Goal: Task Accomplishment & Management: Use online tool/utility

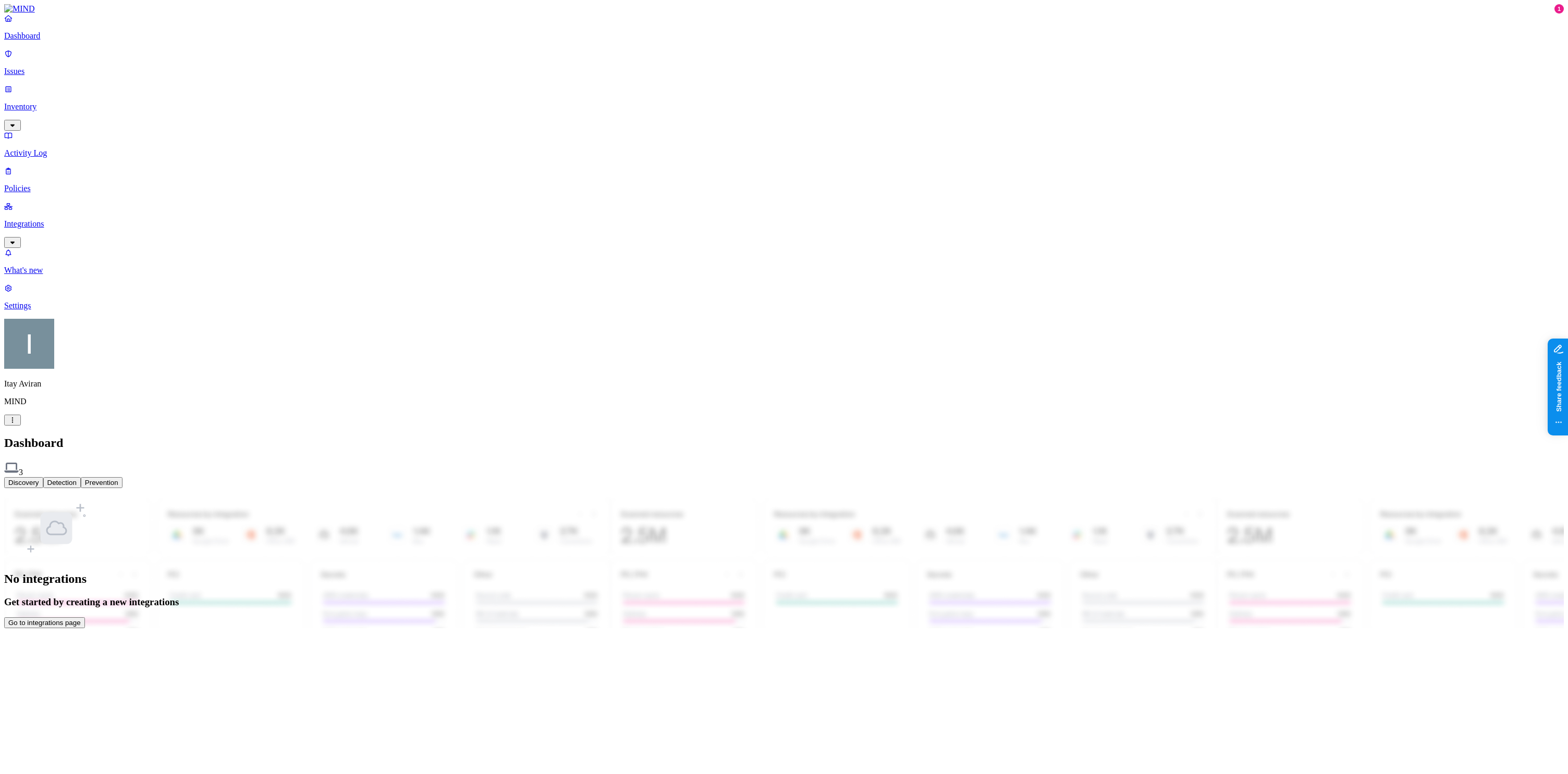
click at [101, 637] on html "Dashboard Issues Inventory Activity Log Policies Integrations What's new 1 Sett…" at bounding box center [784, 318] width 1568 height 637
click at [57, 145] on html "Dashboard Issues Inventory Activity Log Policies Integrations What's new 1 Sett…" at bounding box center [784, 316] width 1568 height 633
click at [57, 220] on p "Integrations" at bounding box center [784, 224] width 1560 height 9
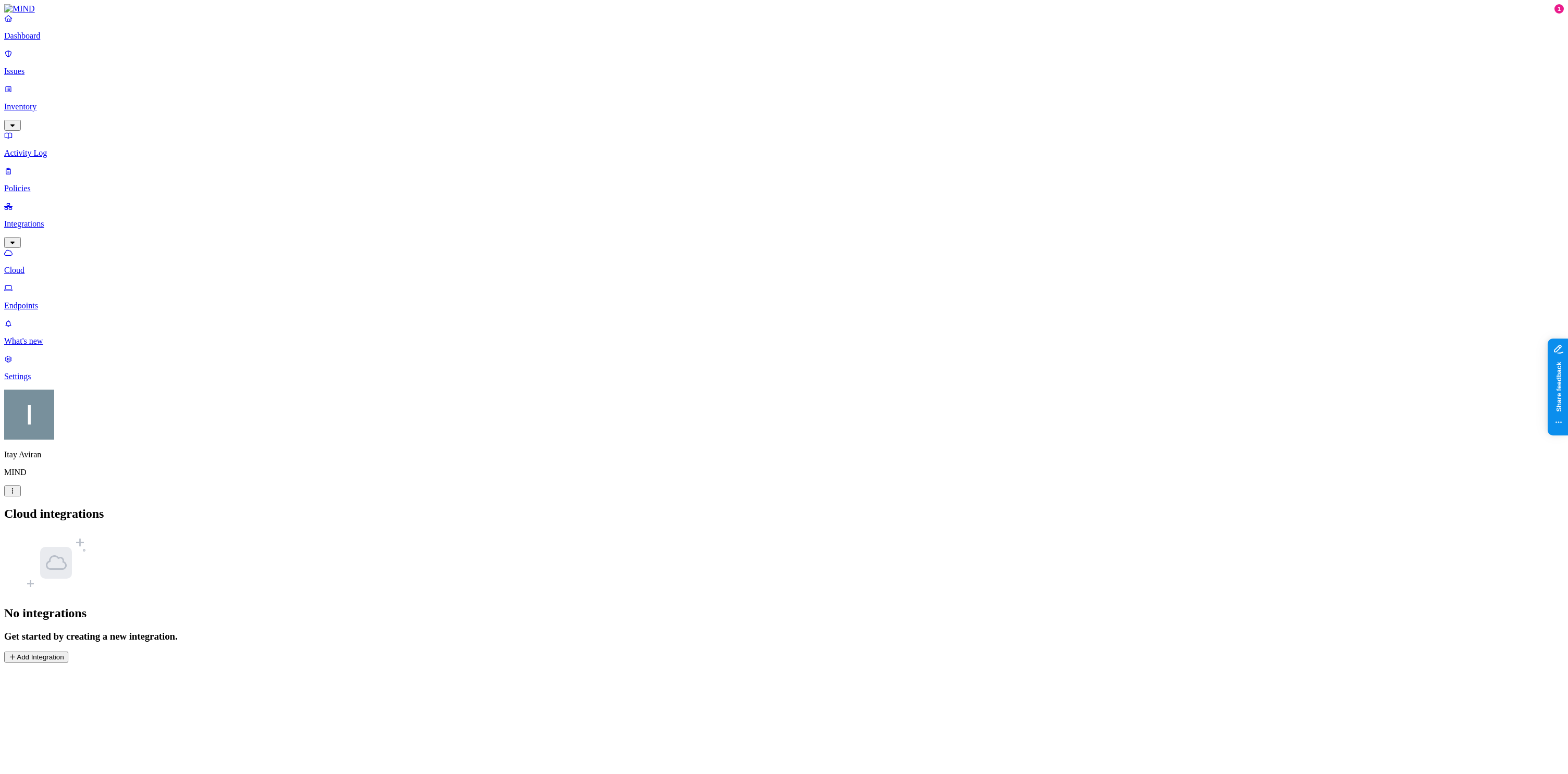
click at [60, 301] on p "Endpoints" at bounding box center [784, 306] width 1560 height 9
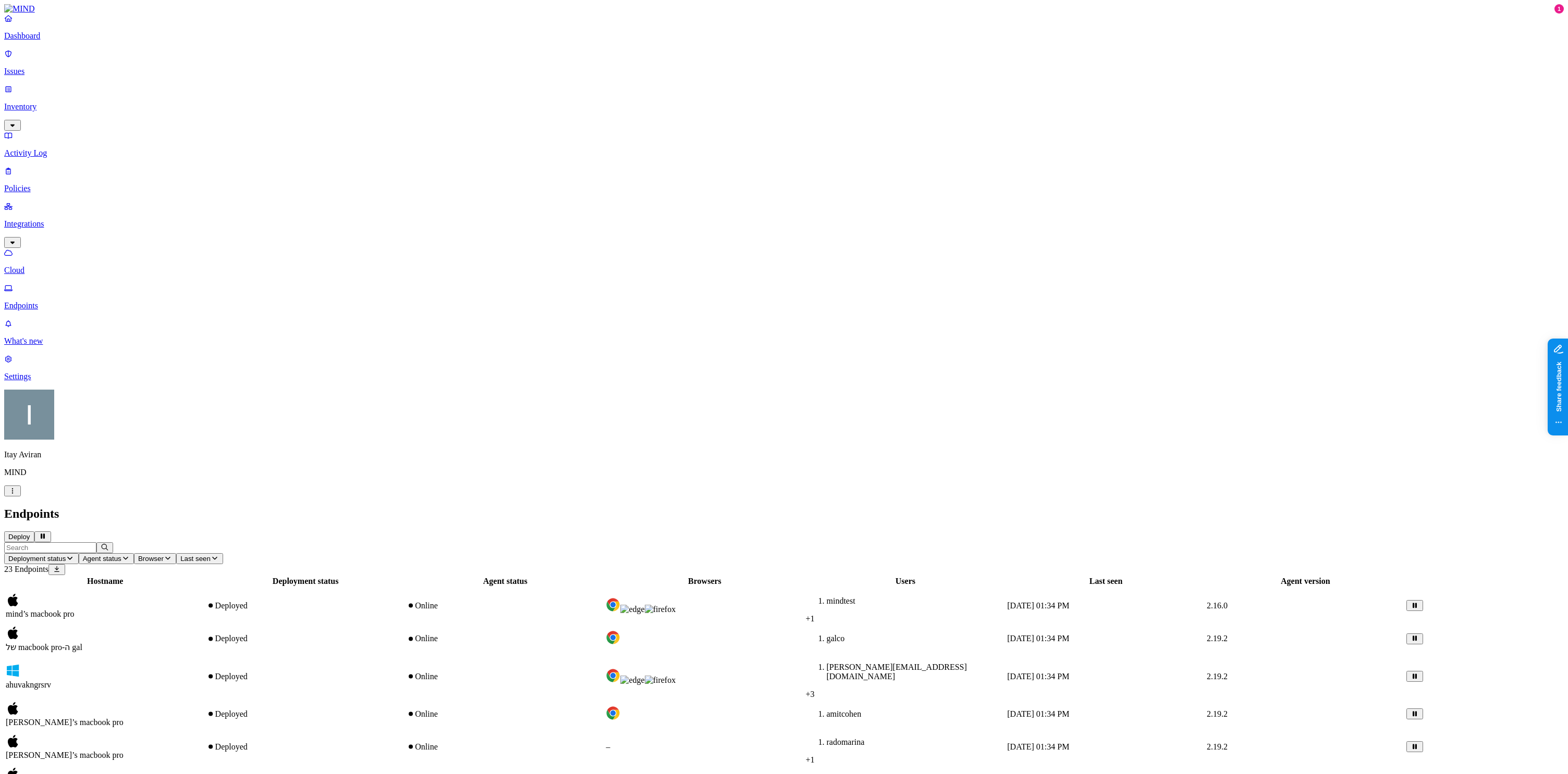
click at [34, 531] on button "Deploy" at bounding box center [19, 537] width 30 height 11
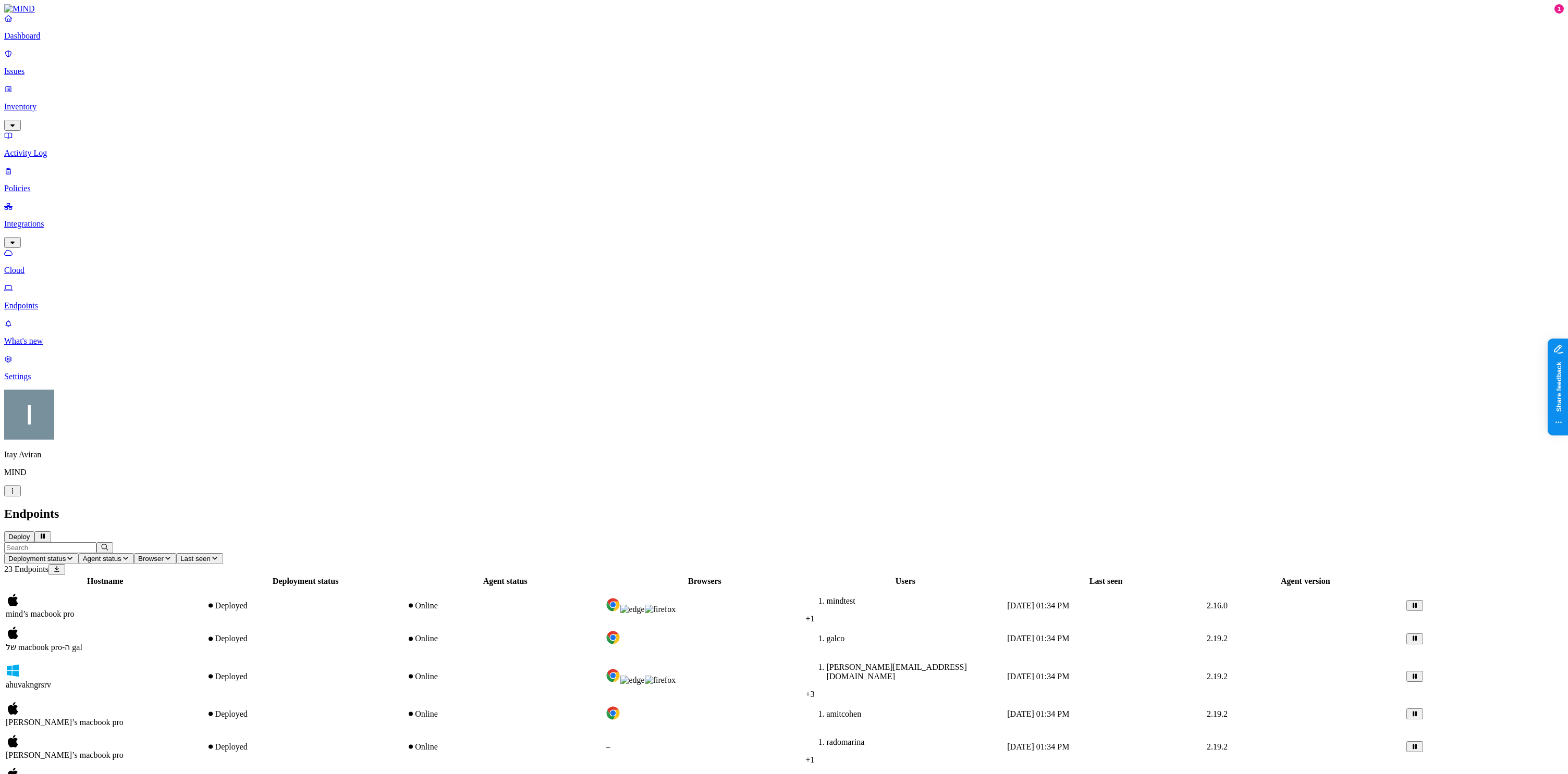
click at [205, 588] on td "mind’s macbook pro" at bounding box center [104, 606] width 199 height 36
